Goal: Information Seeking & Learning: Learn about a topic

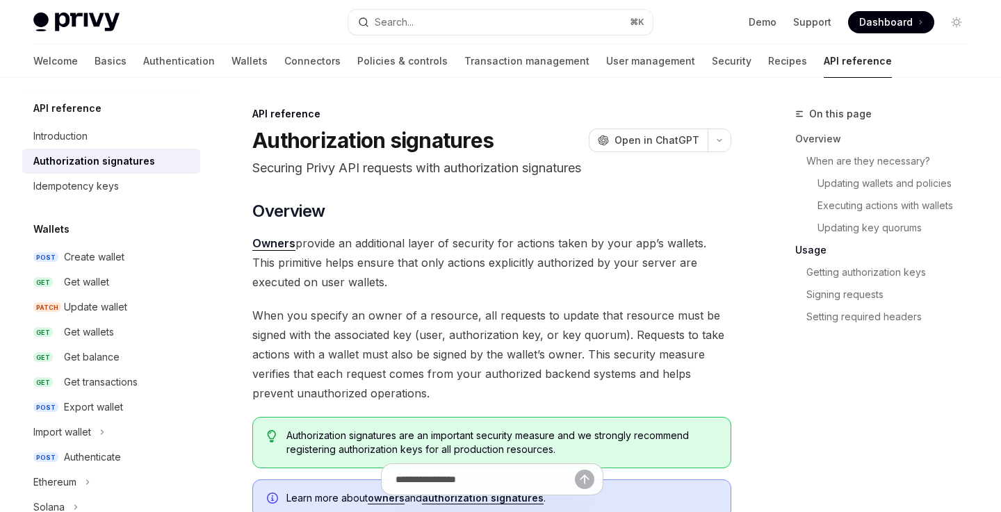
scroll to position [1518, 0]
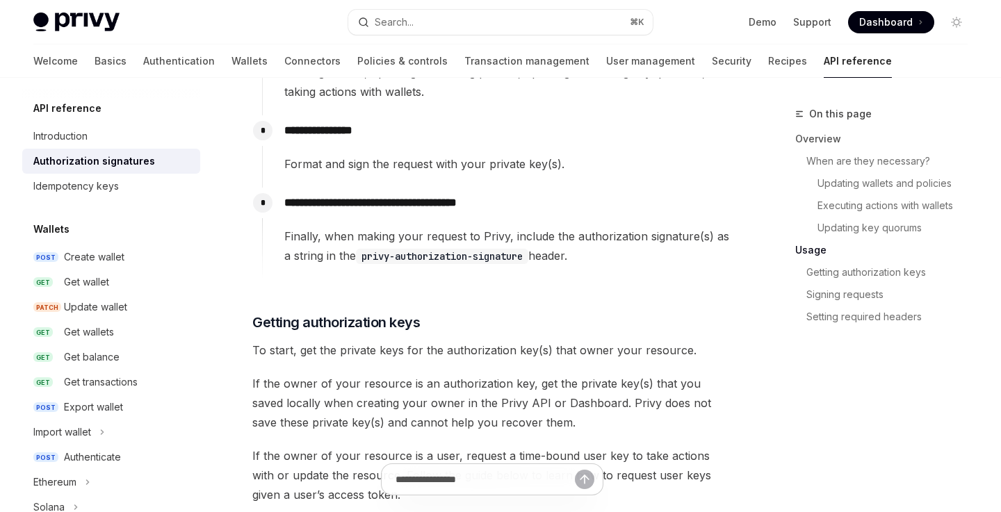
click at [602, 197] on p "**********" at bounding box center [507, 202] width 446 height 19
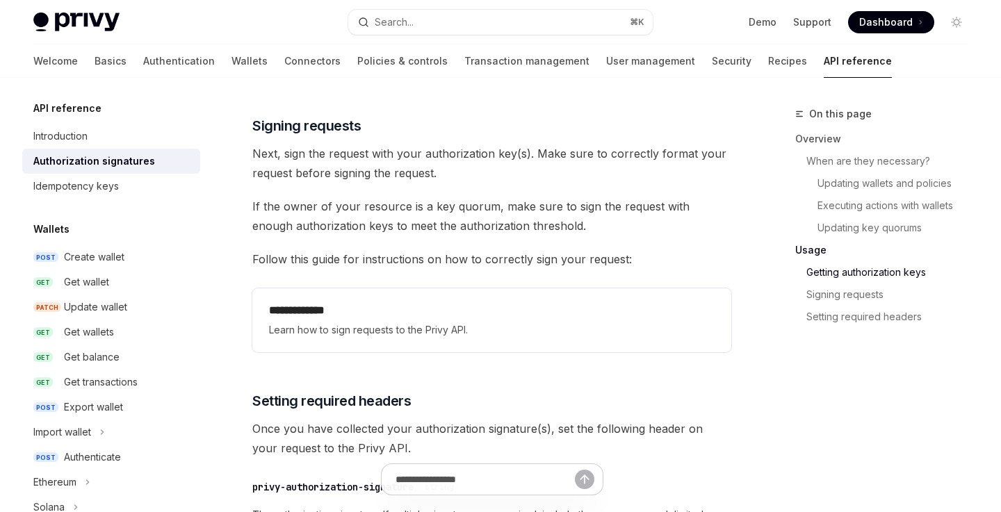
scroll to position [2111, 0]
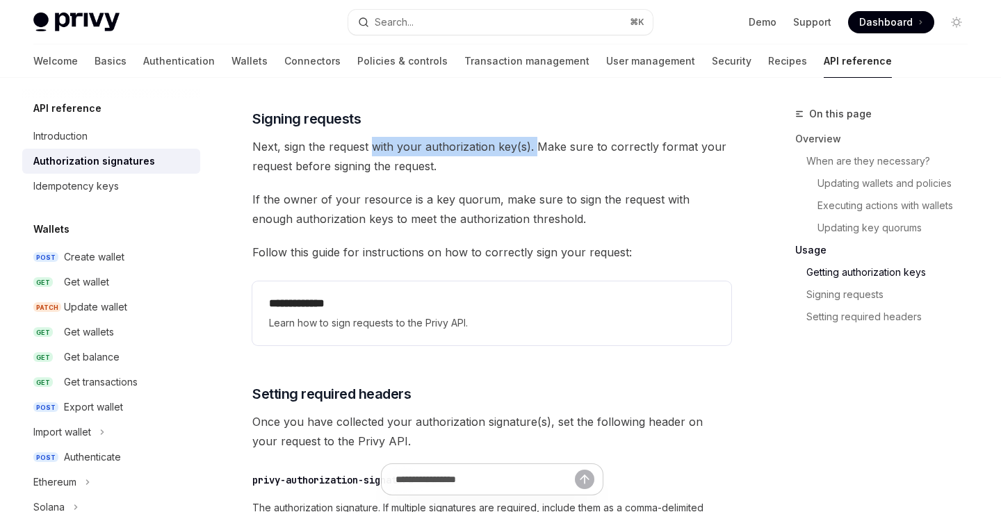
drag, startPoint x: 370, startPoint y: 148, endPoint x: 537, endPoint y: 148, distance: 166.8
click at [537, 148] on span "Next, sign the request with your authorization key(s). Make sure to correctly f…" at bounding box center [491, 156] width 479 height 39
click at [574, 145] on span "Next, sign the request with your authorization key(s). Make sure to correctly f…" at bounding box center [491, 156] width 479 height 39
drag, startPoint x: 535, startPoint y: 145, endPoint x: 674, endPoint y: 151, distance: 139.1
click at [674, 151] on span "Next, sign the request with your authorization key(s). Make sure to correctly f…" at bounding box center [491, 156] width 479 height 39
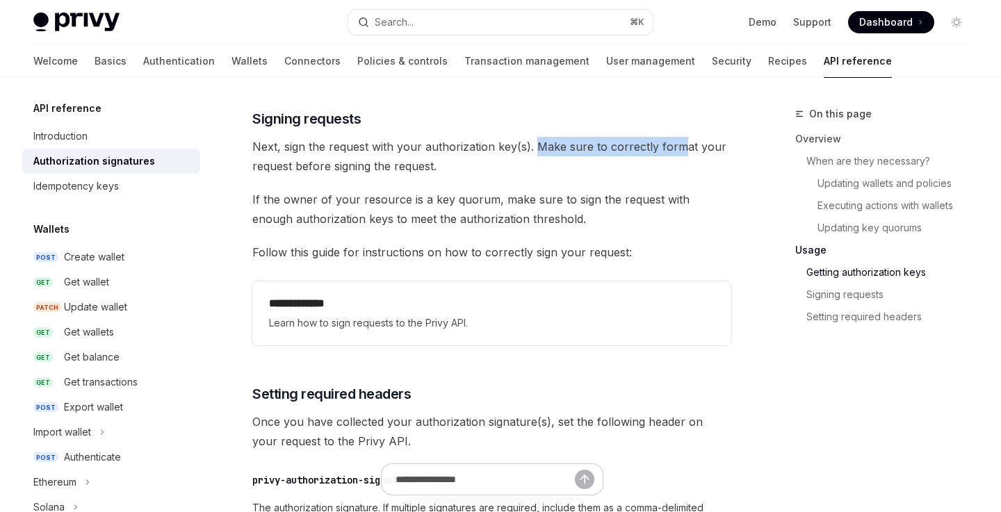
click at [674, 151] on span "Next, sign the request with your authorization key(s). Make sure to correctly f…" at bounding box center [491, 156] width 479 height 39
drag, startPoint x: 304, startPoint y: 167, endPoint x: 455, endPoint y: 167, distance: 150.1
click at [455, 167] on span "Next, sign the request with your authorization key(s). Make sure to correctly f…" at bounding box center [491, 156] width 479 height 39
click at [459, 167] on span "Next, sign the request with your authorization key(s). Make sure to correctly f…" at bounding box center [491, 156] width 479 height 39
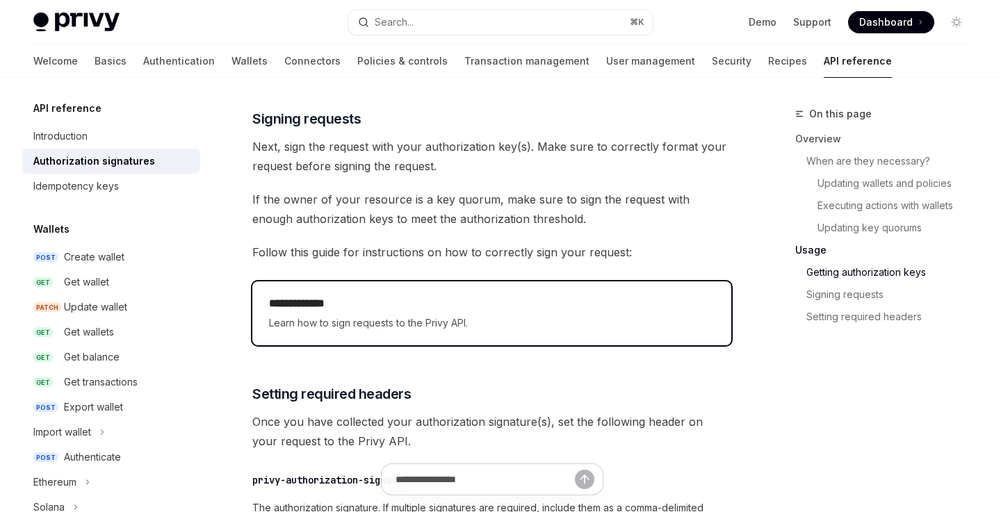
click at [418, 302] on h2 "**********" at bounding box center [492, 303] width 446 height 17
type textarea "*"
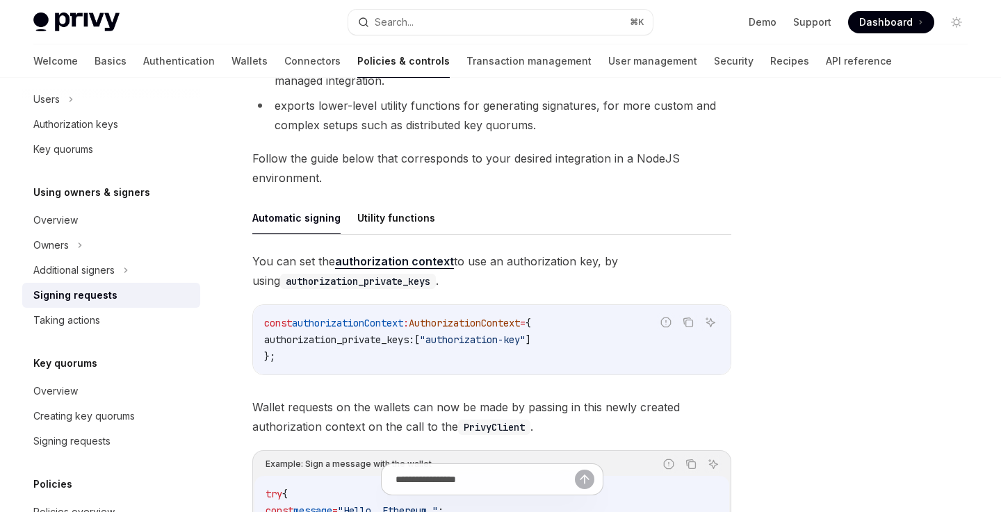
scroll to position [345, 0]
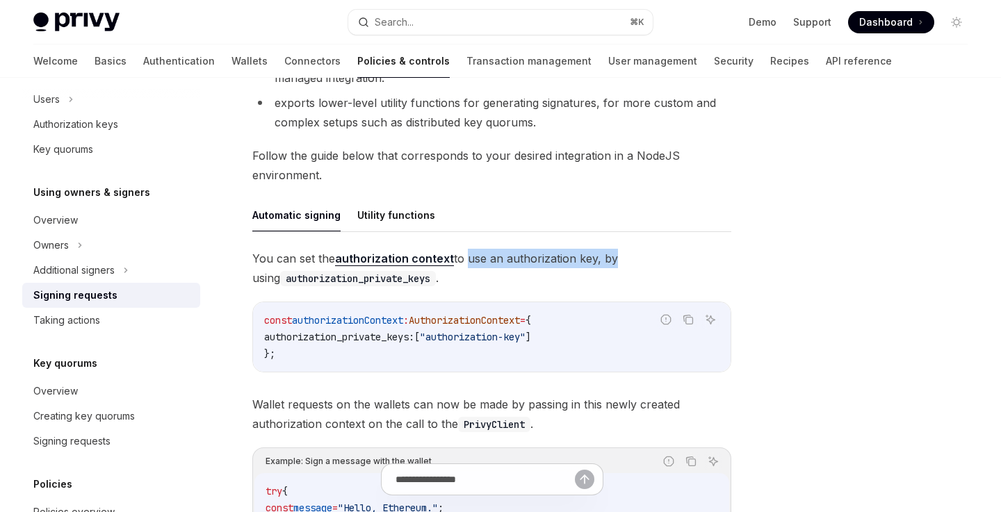
drag, startPoint x: 461, startPoint y: 255, endPoint x: 621, endPoint y: 254, distance: 159.2
click at [621, 254] on span "You can set the authorization context to use an authorization key, by using aut…" at bounding box center [491, 268] width 479 height 39
click at [635, 254] on span "You can set the authorization context to use an authorization key, by using aut…" at bounding box center [491, 268] width 479 height 39
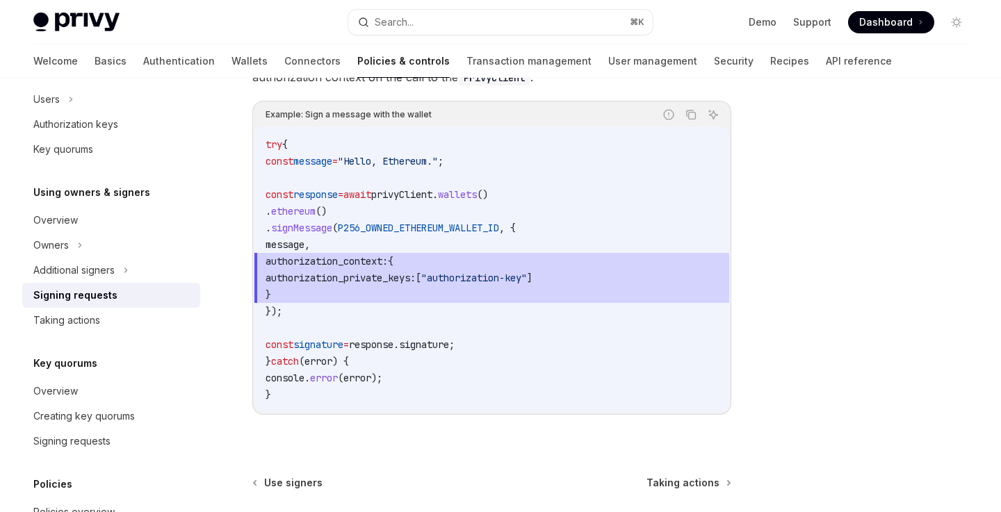
scroll to position [633, 0]
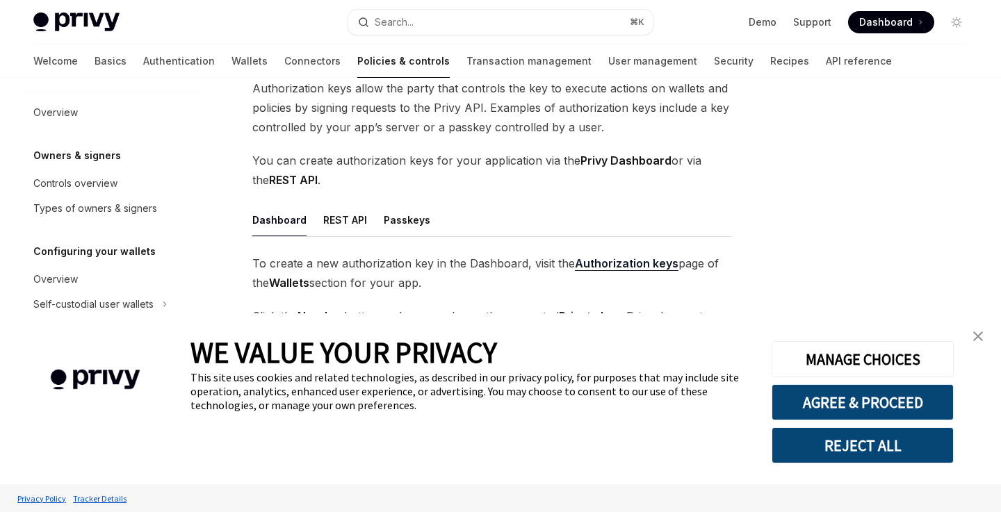
scroll to position [136, 0]
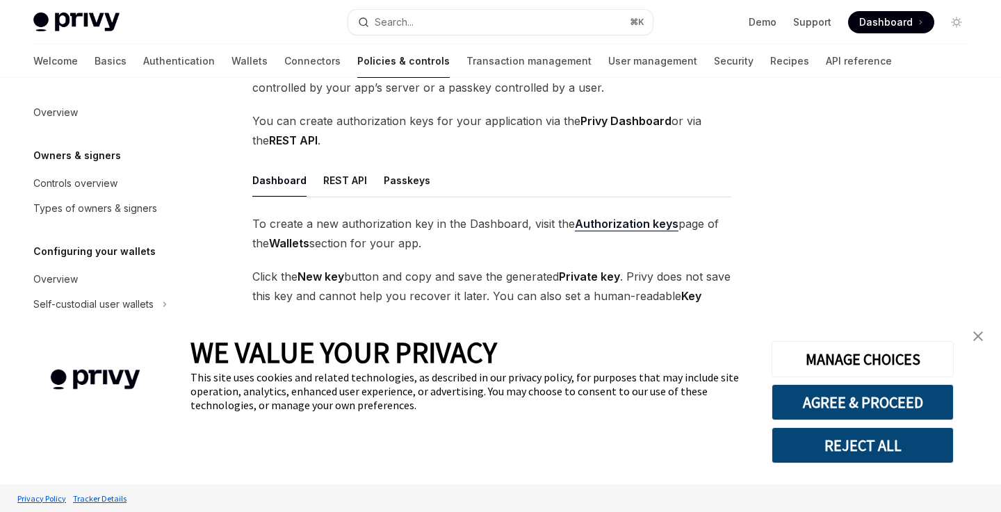
click at [979, 341] on img "close banner" at bounding box center [978, 337] width 10 height 10
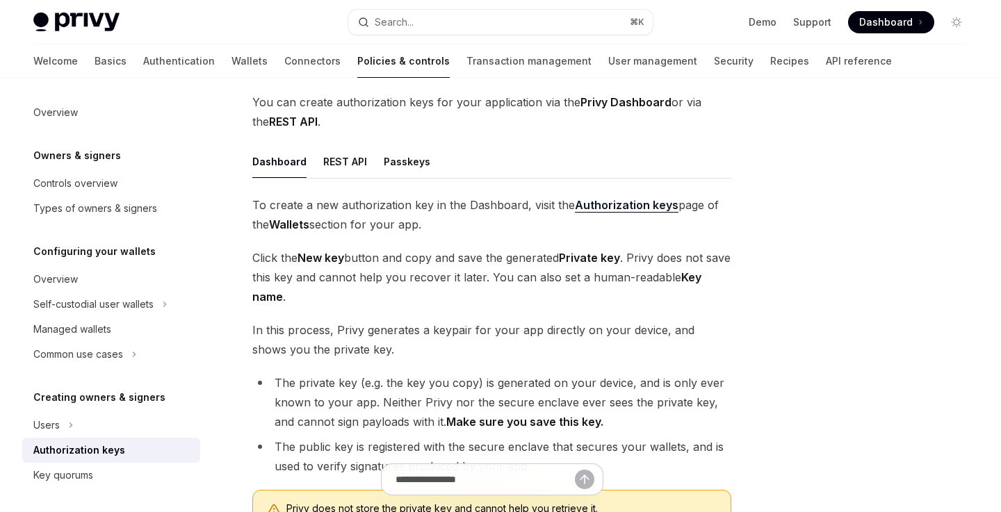
scroll to position [161, 0]
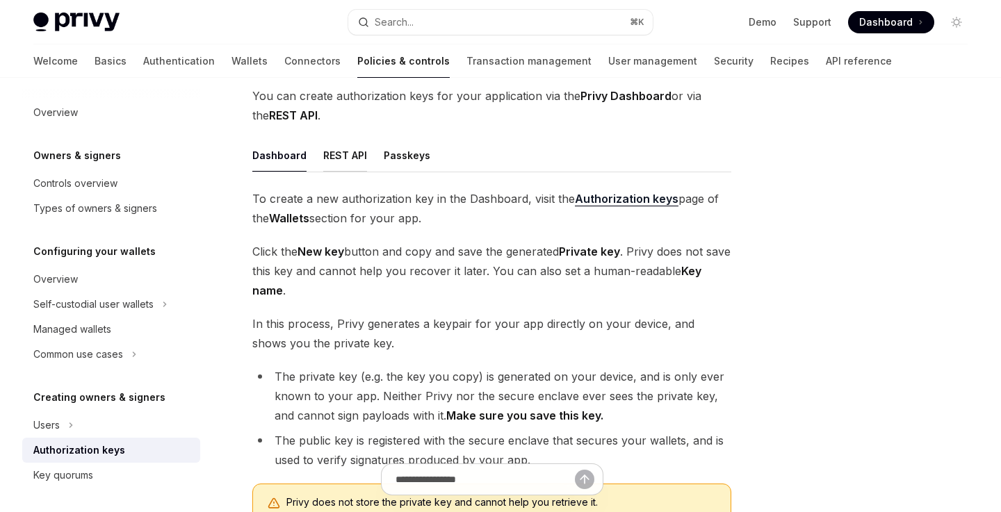
click at [344, 158] on button "REST API" at bounding box center [345, 155] width 44 height 33
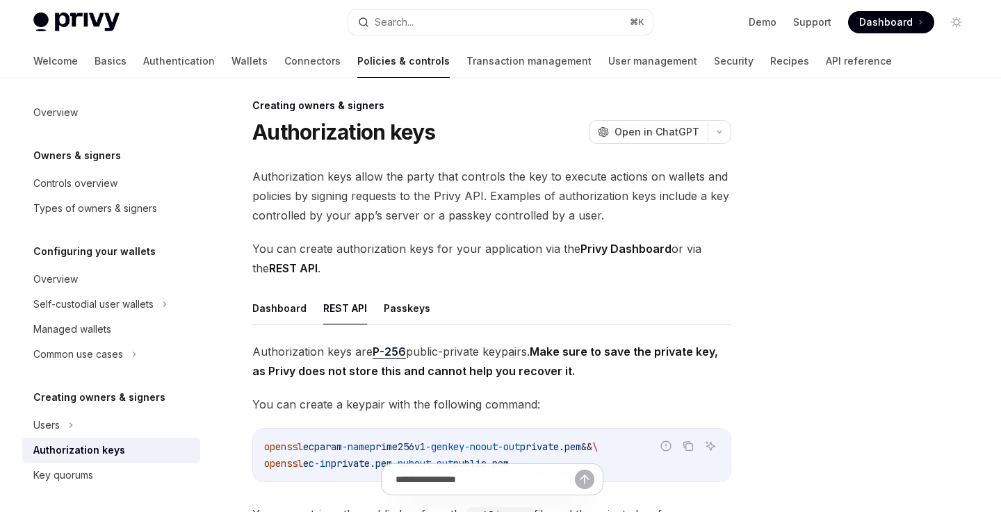
scroll to position [35, 0]
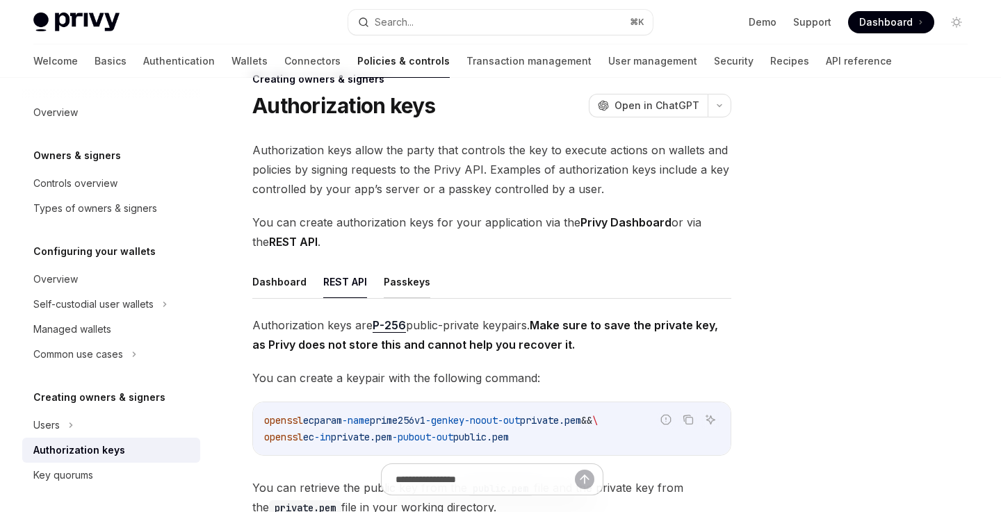
click at [411, 288] on button "Passkeys" at bounding box center [407, 281] width 47 height 33
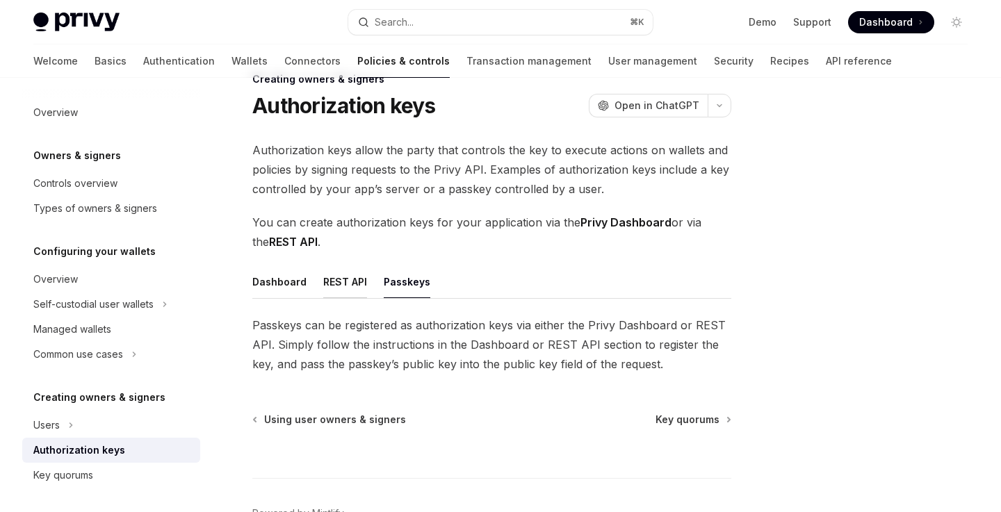
click at [358, 286] on button "REST API" at bounding box center [345, 281] width 44 height 33
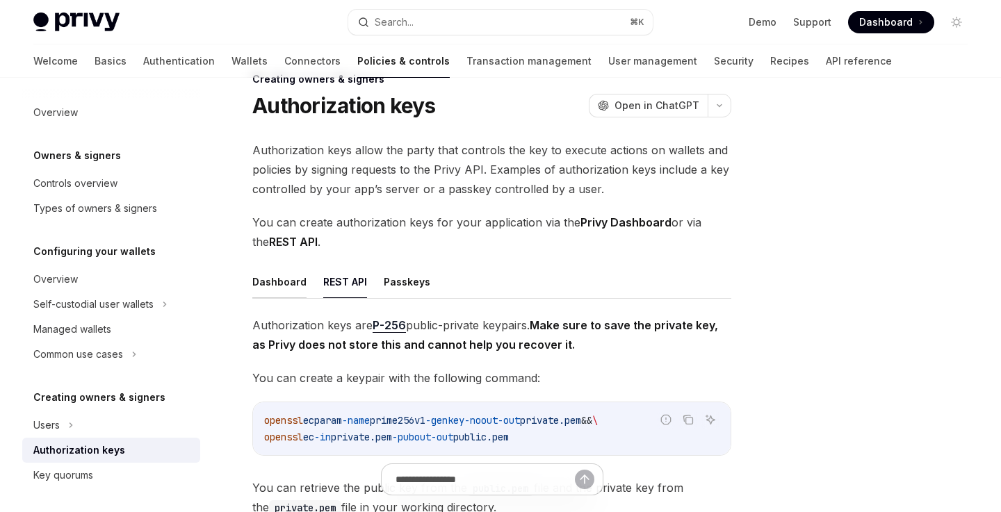
click at [297, 282] on button "Dashboard" at bounding box center [279, 281] width 54 height 33
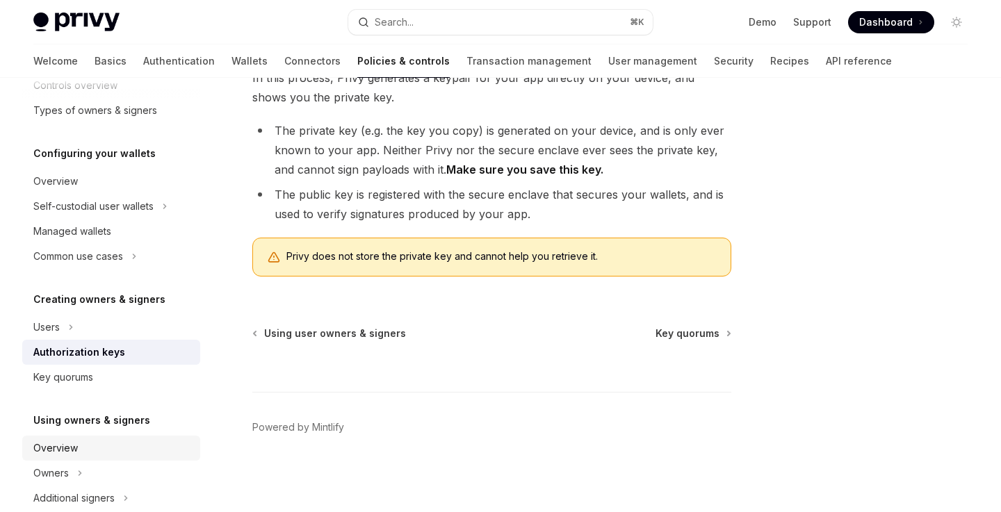
scroll to position [97, 0]
click at [117, 300] on h5 "Creating owners & signers" at bounding box center [99, 301] width 132 height 17
click at [131, 227] on div "Managed wallets" at bounding box center [112, 232] width 158 height 17
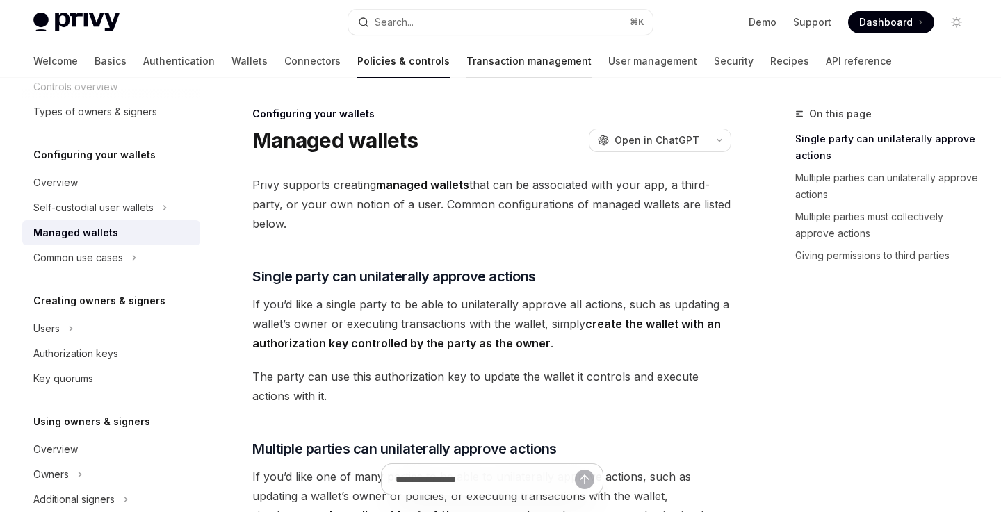
click at [484, 56] on link "Transaction management" at bounding box center [528, 60] width 125 height 33
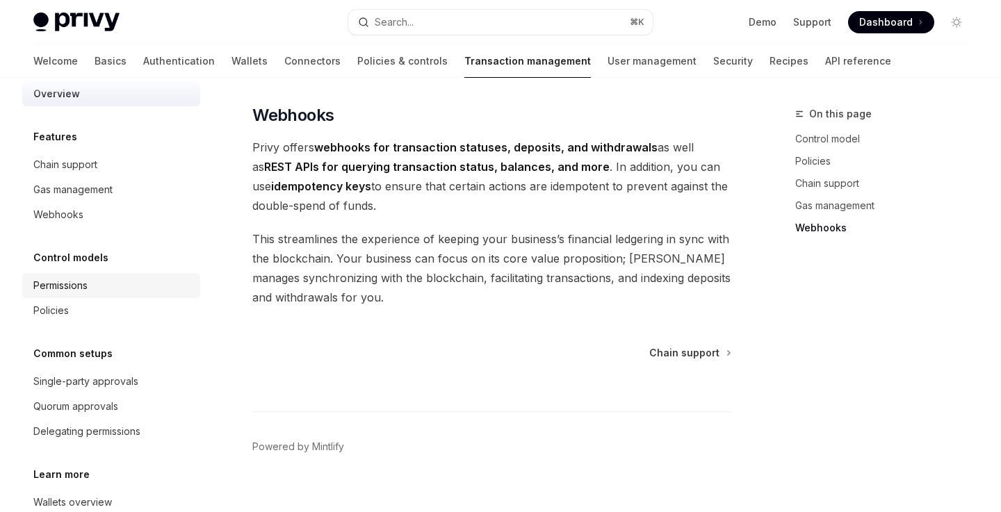
scroll to position [30, 0]
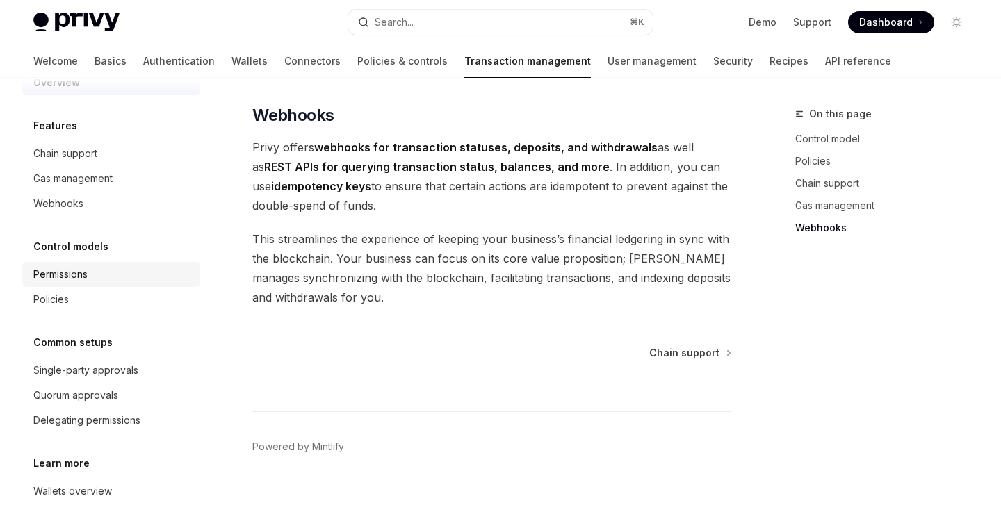
click at [101, 273] on div "Permissions" at bounding box center [112, 274] width 158 height 17
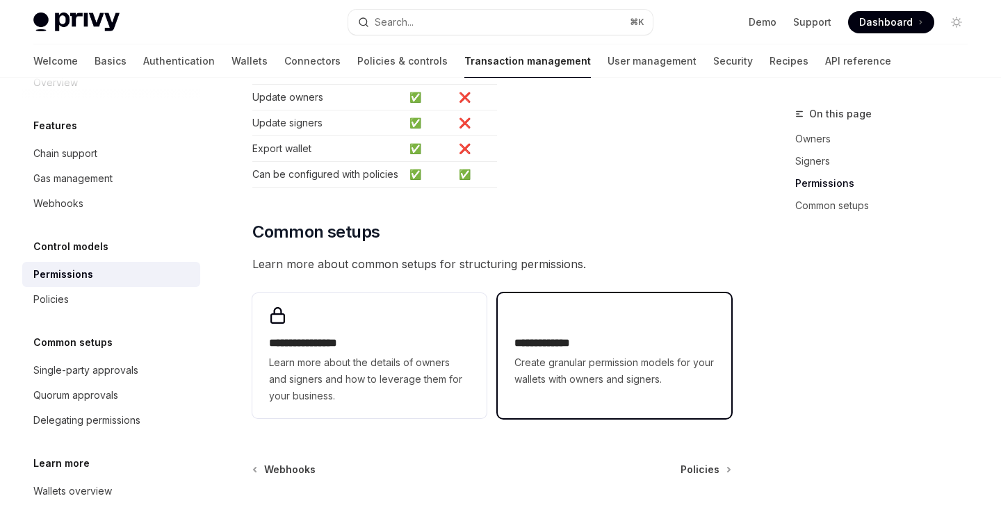
scroll to position [976, 0]
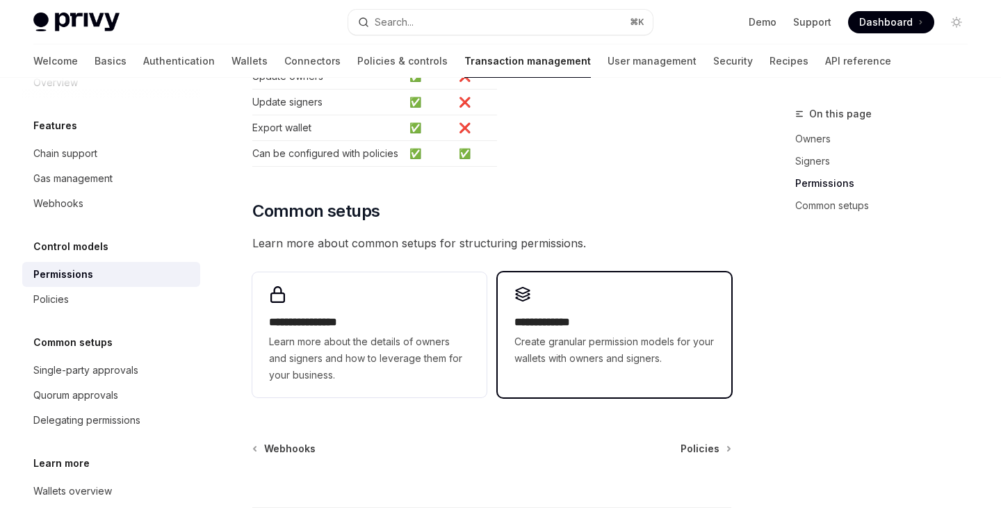
click at [562, 353] on div "**********" at bounding box center [615, 326] width 234 height 108
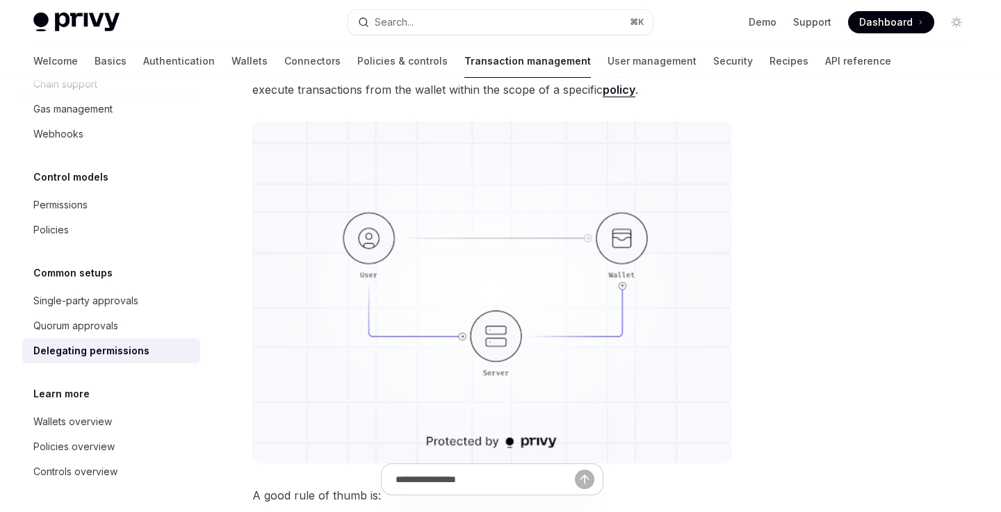
scroll to position [165, 0]
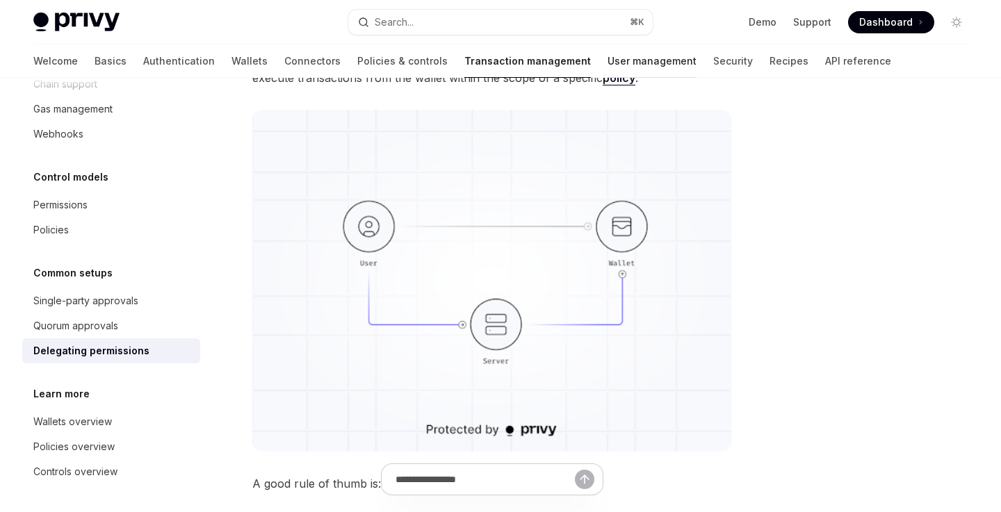
click at [607, 64] on link "User management" at bounding box center [651, 60] width 89 height 33
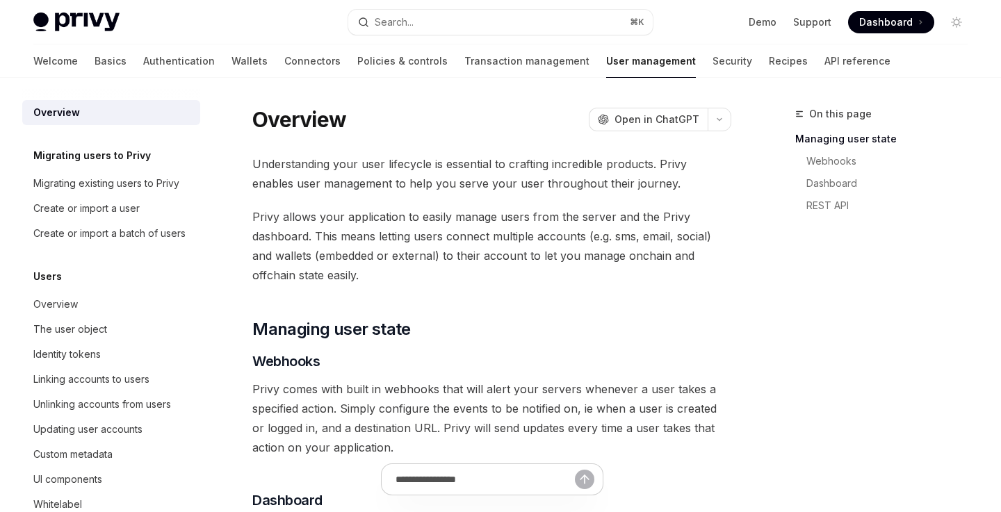
scroll to position [13, 0]
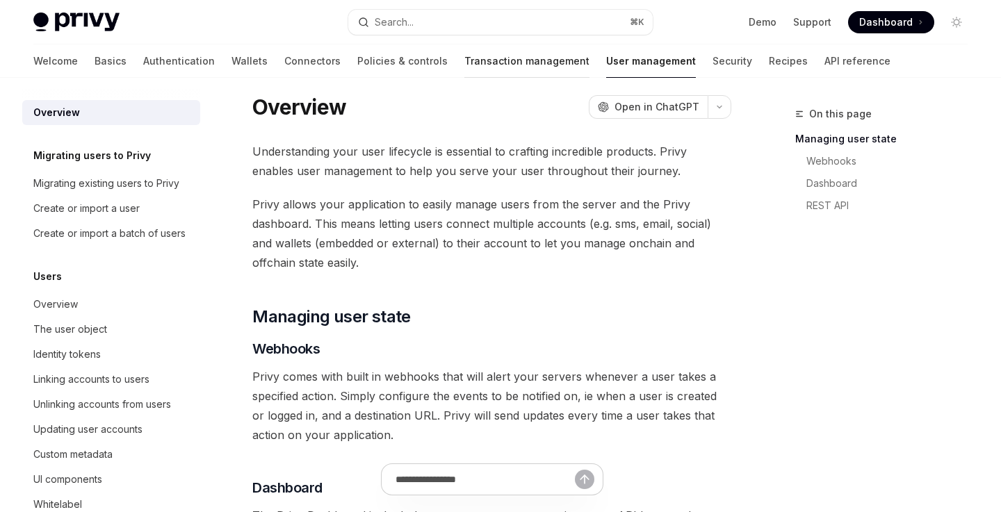
click at [464, 56] on link "Transaction management" at bounding box center [526, 60] width 125 height 33
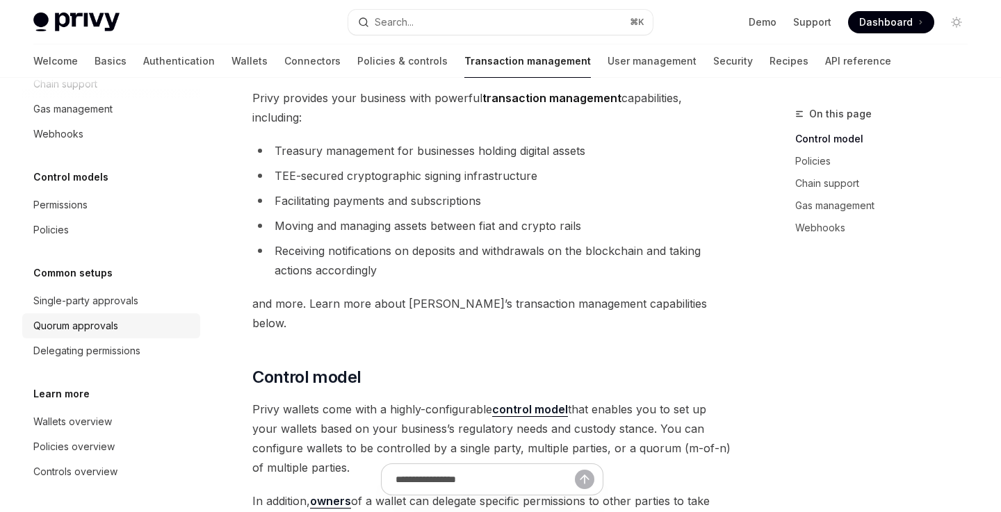
scroll to position [87, 0]
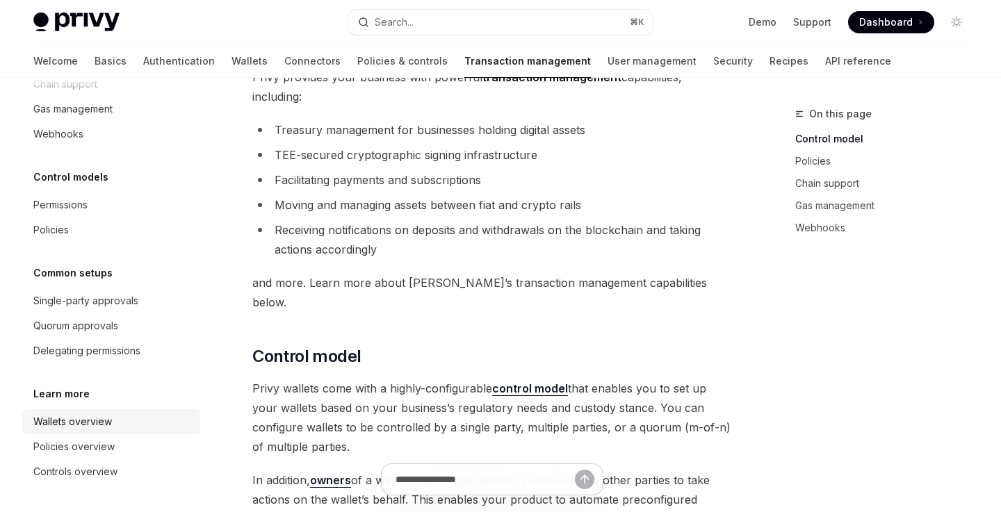
click at [116, 425] on div "Wallets overview" at bounding box center [112, 422] width 158 height 17
type textarea "*"
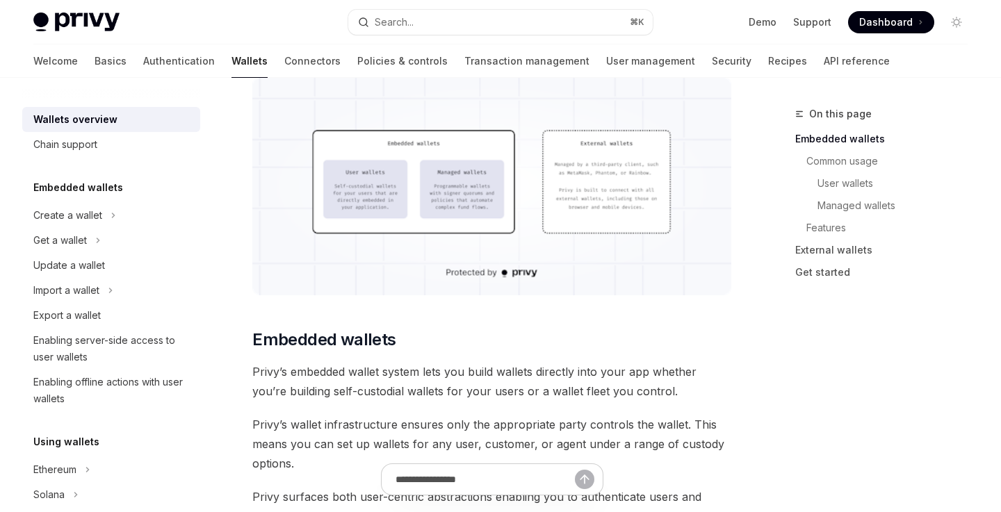
scroll to position [436, 0]
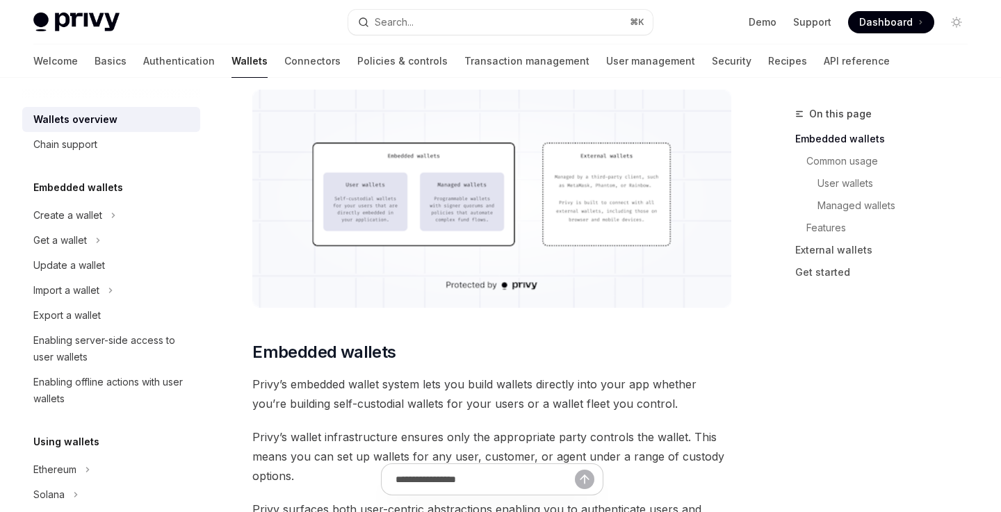
click at [487, 221] on img at bounding box center [491, 199] width 479 height 218
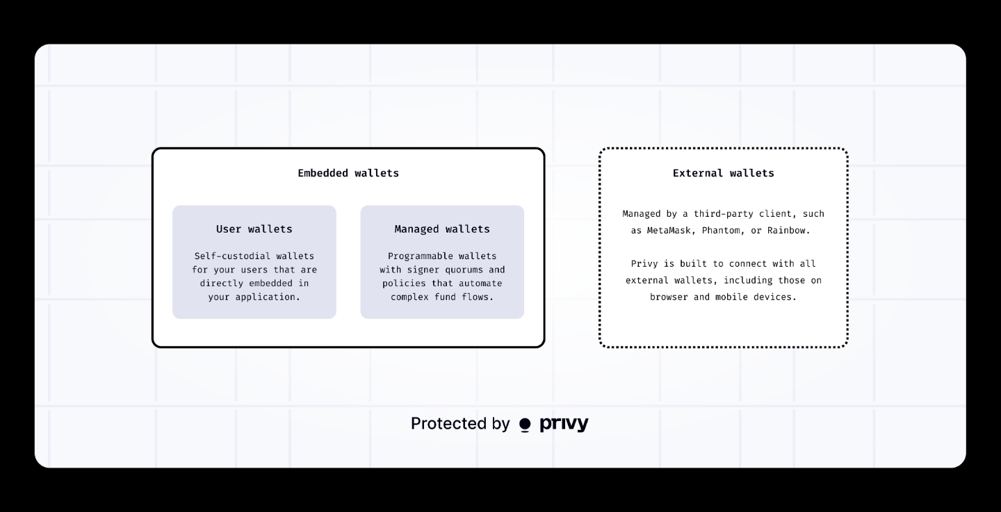
click at [514, 281] on img at bounding box center [500, 255] width 931 height 423
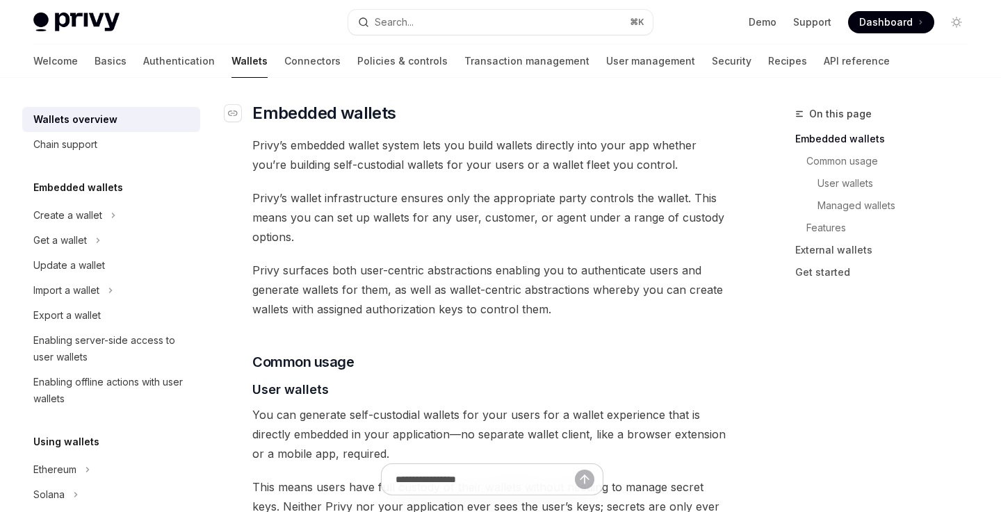
scroll to position [676, 0]
drag, startPoint x: 366, startPoint y: 145, endPoint x: 522, endPoint y: 151, distance: 156.5
click at [522, 151] on span "Privy’s embedded wallet system lets you build wallets directly into your app wh…" at bounding box center [491, 153] width 479 height 39
click at [547, 145] on span "Privy’s embedded wallet system lets you build wallets directly into your app wh…" at bounding box center [491, 153] width 479 height 39
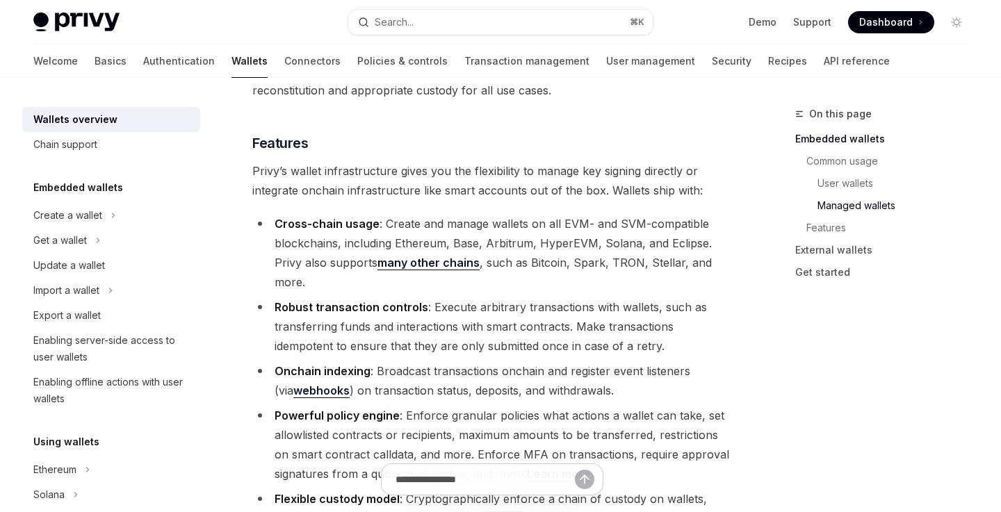
scroll to position [1525, 0]
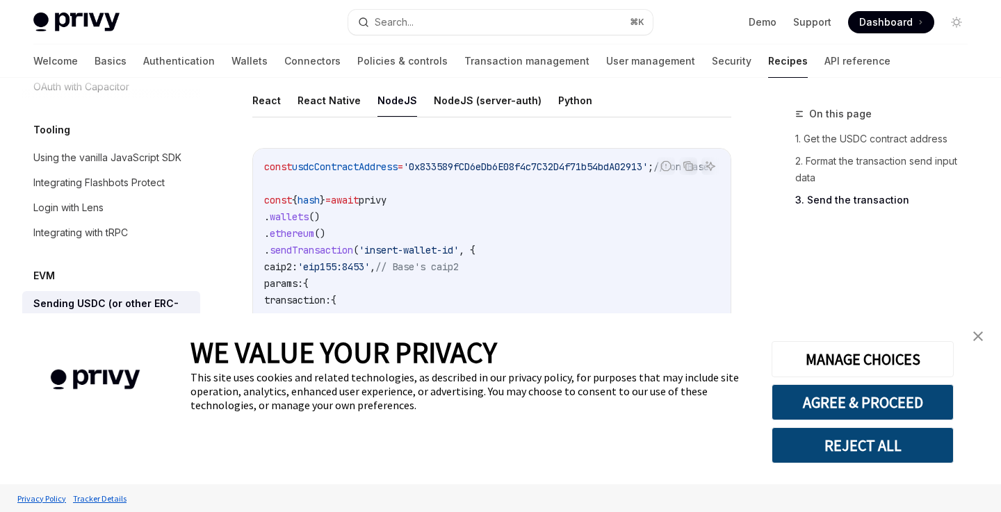
scroll to position [1188, 0]
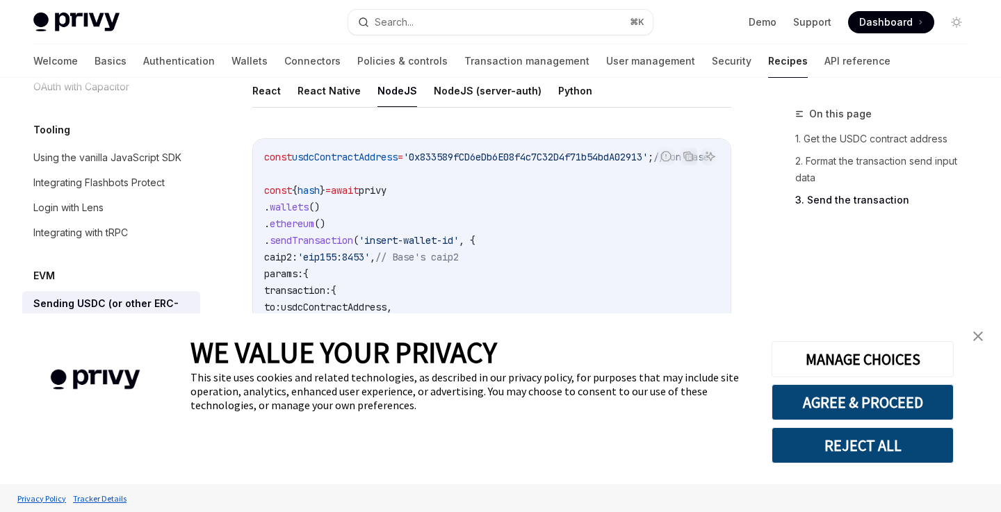
click at [975, 335] on img "close banner" at bounding box center [978, 337] width 10 height 10
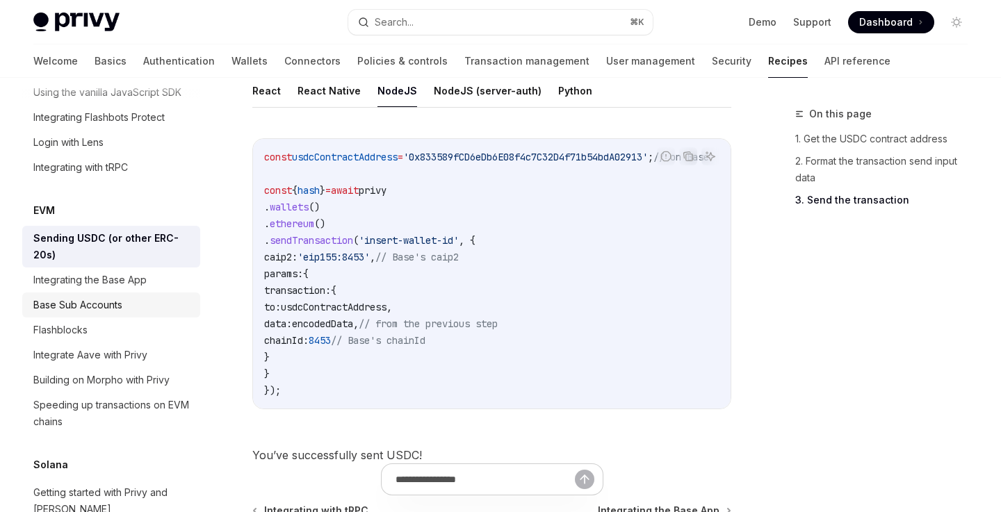
scroll to position [1862, 0]
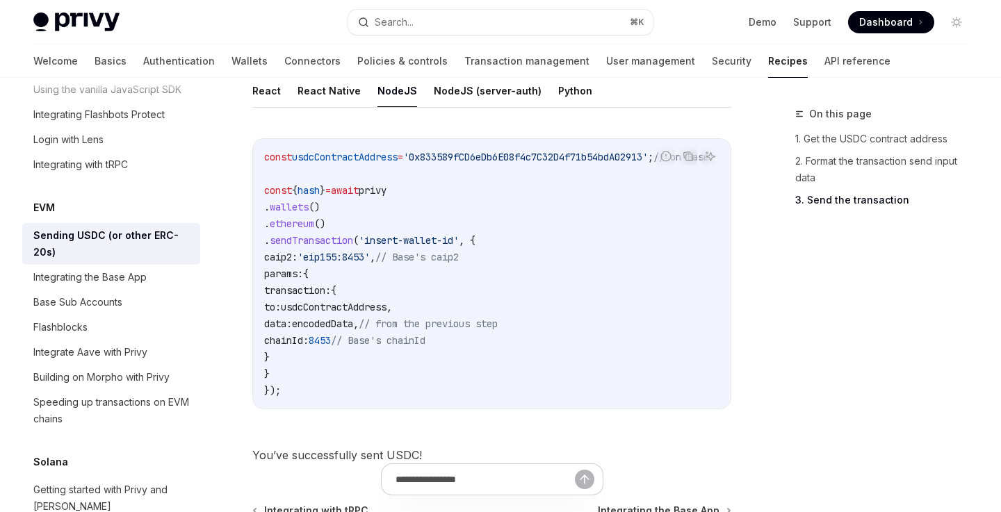
drag, startPoint x: 284, startPoint y: 257, endPoint x: 404, endPoint y: 255, distance: 120.3
click at [404, 255] on span "caip2: 'eip155:8453' , // Base's caip2" at bounding box center [361, 257] width 195 height 13
drag, startPoint x: 404, startPoint y: 255, endPoint x: 286, endPoint y: 257, distance: 118.2
click at [286, 257] on span "caip2: 'eip155:8453' , // Base's caip2" at bounding box center [361, 257] width 195 height 13
copy span "caip2: 'eip155:8453'"
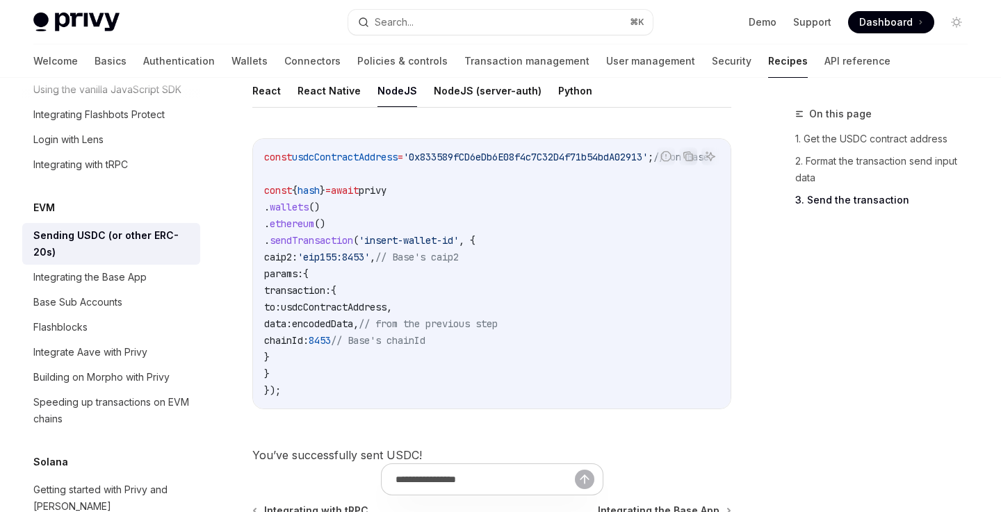
click at [553, 235] on code "const usdcContractAddress = '0x833589fCD6eDb6E08f4c7C32D4f71b54bdA02913' ; // o…" at bounding box center [503, 274] width 478 height 250
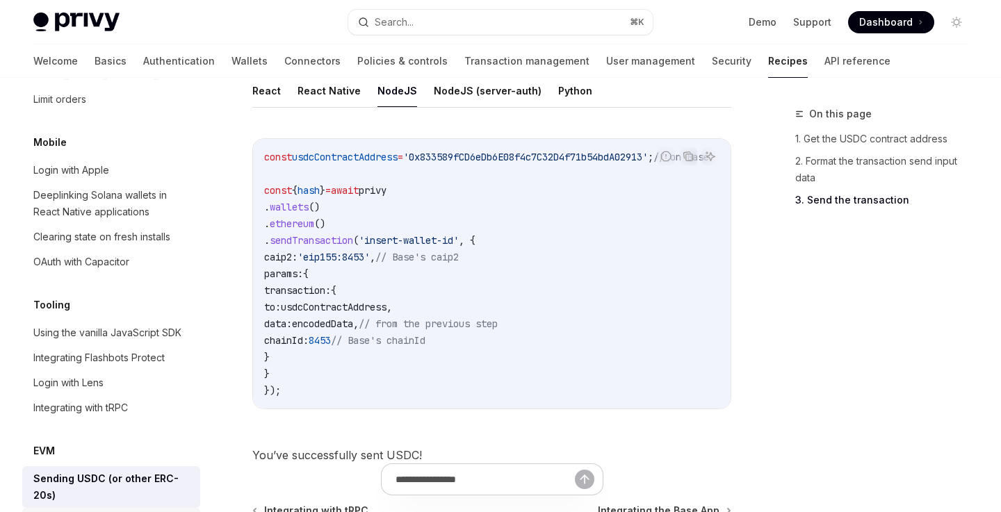
scroll to position [1617, 0]
click at [464, 60] on link "Transaction management" at bounding box center [526, 60] width 125 height 33
type textarea "*"
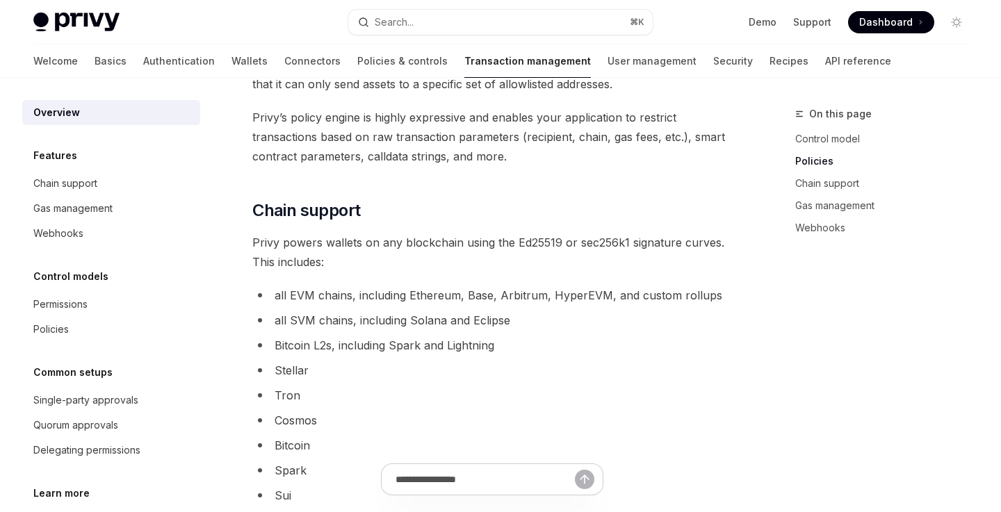
scroll to position [706, 0]
